Goal: Task Accomplishment & Management: Manage account settings

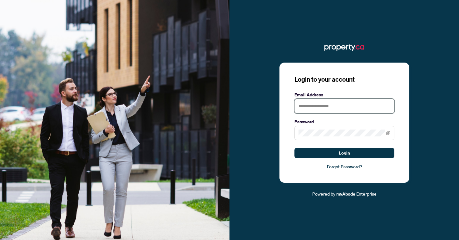
click at [302, 106] on input "text" at bounding box center [345, 106] width 100 height 14
type input "**********"
click at [389, 132] on icon "eye-invisible" at bounding box center [388, 133] width 4 height 4
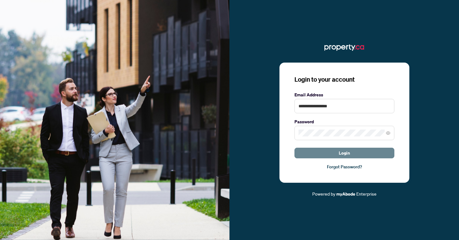
click at [345, 155] on span "Login" at bounding box center [344, 153] width 11 height 10
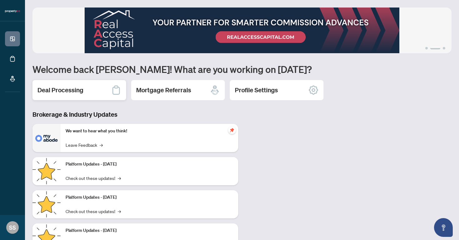
scroll to position [28, 0]
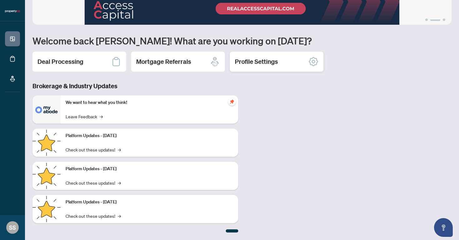
click at [251, 63] on h2 "Profile Settings" at bounding box center [256, 61] width 43 height 9
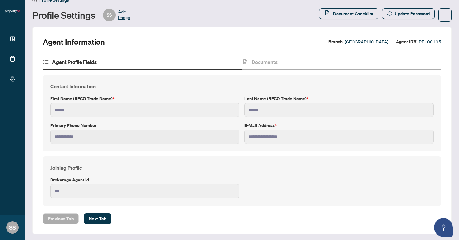
scroll to position [13, 0]
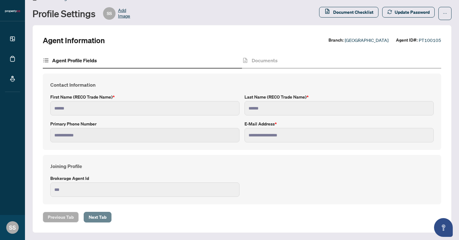
click at [100, 216] on span "Next Tab" at bounding box center [98, 217] width 18 height 10
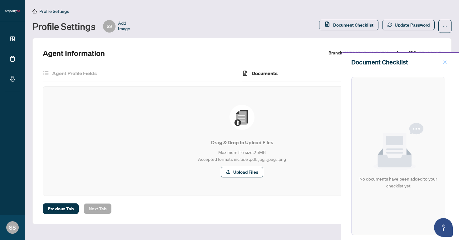
click at [445, 61] on icon "close" at bounding box center [445, 62] width 4 height 4
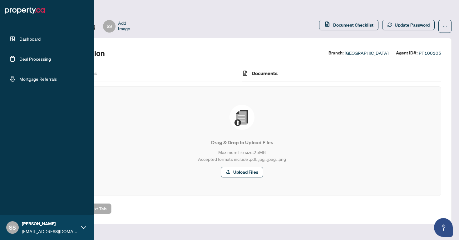
click at [19, 59] on link "Deal Processing" at bounding box center [35, 59] width 32 height 6
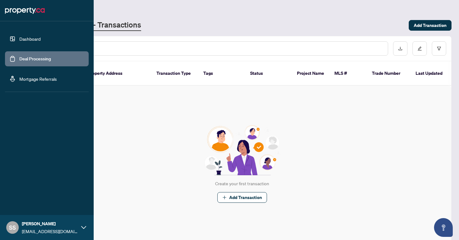
click at [24, 41] on link "Dashboard" at bounding box center [29, 39] width 21 height 6
